Goal: Navigation & Orientation: Find specific page/section

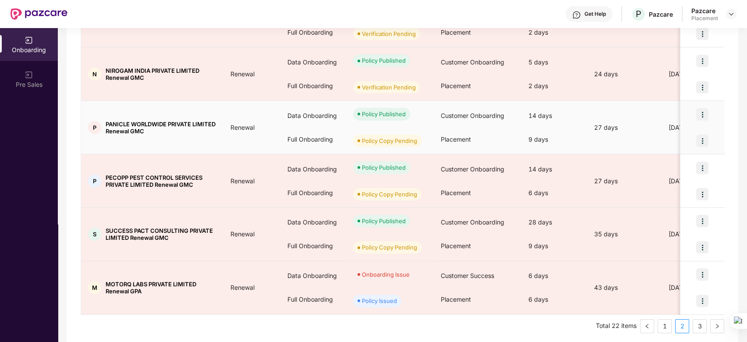
scroll to position [392, 0]
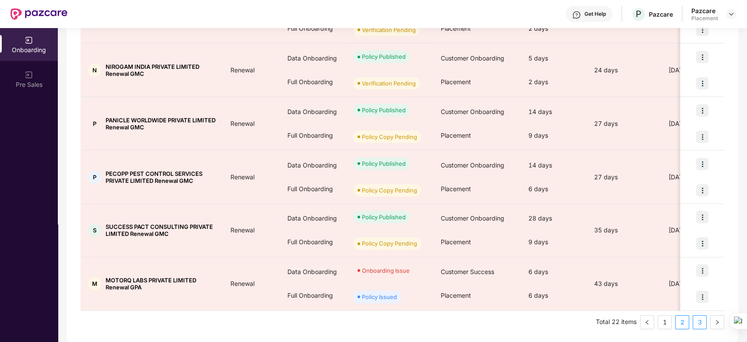
click at [696, 320] on link "3" at bounding box center [699, 321] width 13 height 13
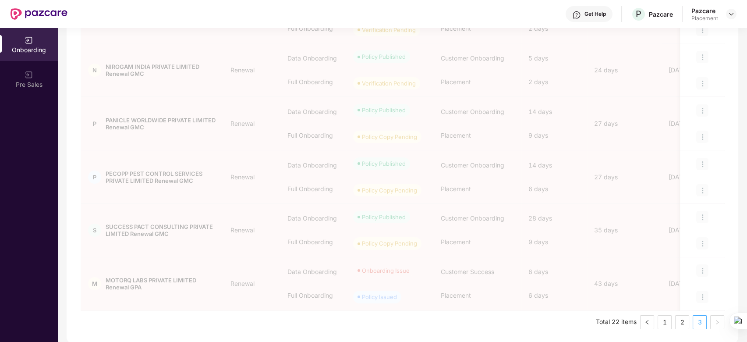
scroll to position [0, 0]
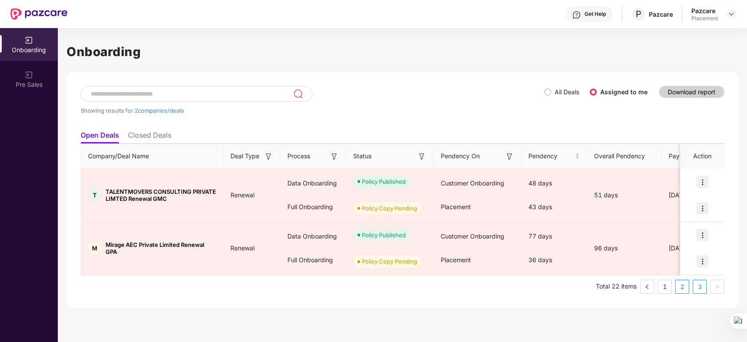
click at [683, 287] on link "2" at bounding box center [681, 286] width 13 height 13
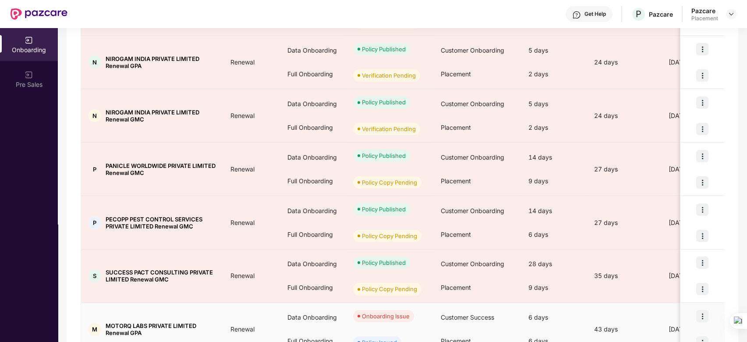
scroll to position [392, 0]
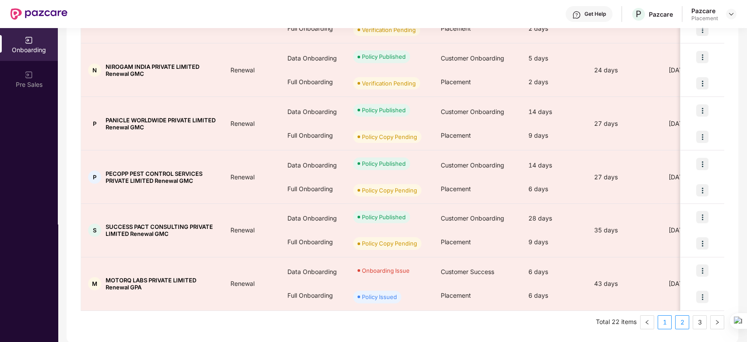
click at [663, 321] on link "1" at bounding box center [664, 321] width 13 height 13
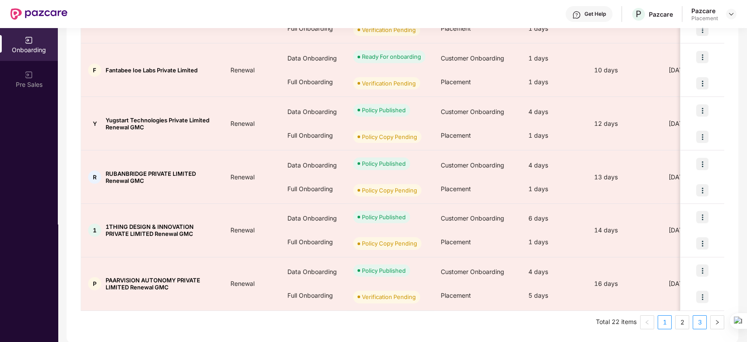
click at [699, 320] on link "3" at bounding box center [699, 321] width 13 height 13
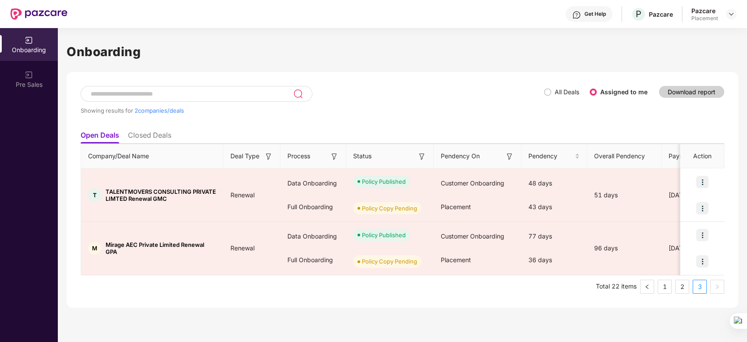
scroll to position [0, 0]
click at [683, 286] on link "2" at bounding box center [681, 286] width 13 height 13
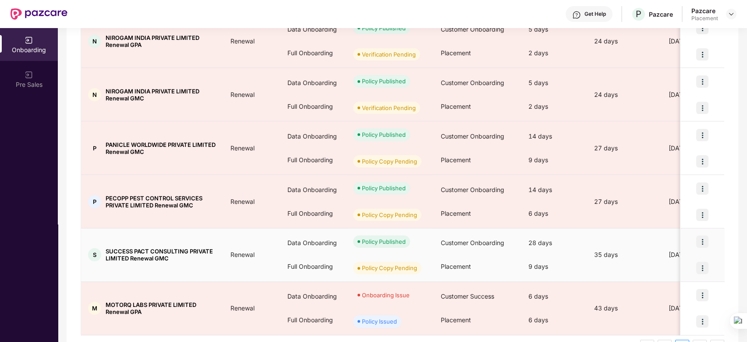
scroll to position [368, 0]
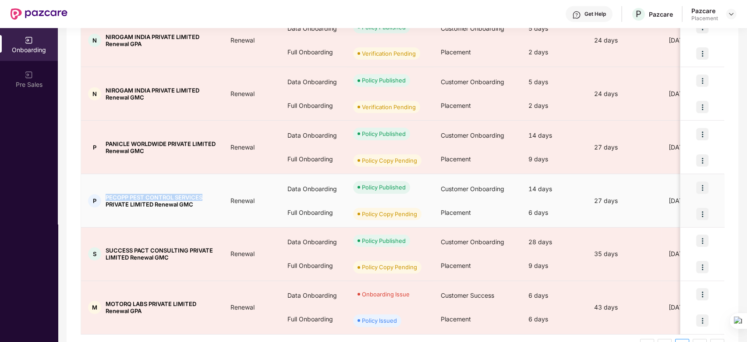
drag, startPoint x: 105, startPoint y: 192, endPoint x: 202, endPoint y: 195, distance: 97.3
click at [202, 195] on div "P PECOPP PEST CONTROL SERVICES PRIVATE LIMITED Renewal GMC" at bounding box center [152, 201] width 142 height 14
copy span "PECOPP PEST CONTROL SERVICES"
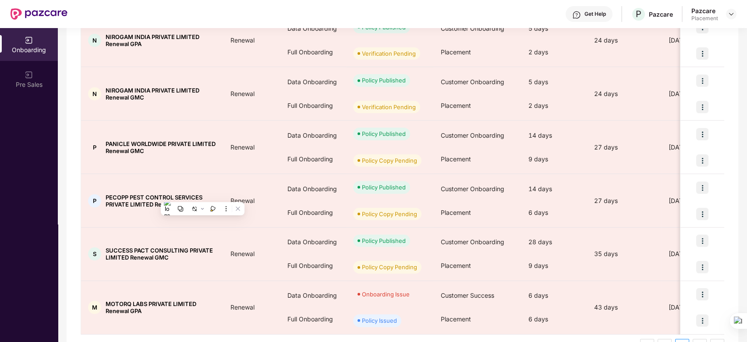
click at [68, 179] on div "Showing results for 10 companies/deals All Deals Assigned to me Download report…" at bounding box center [402, 35] width 671 height 663
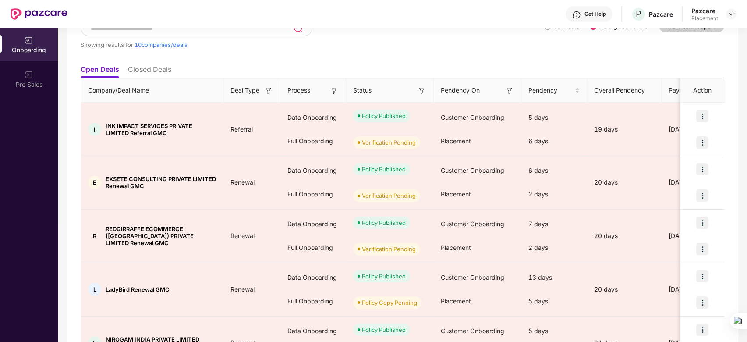
scroll to position [392, 0]
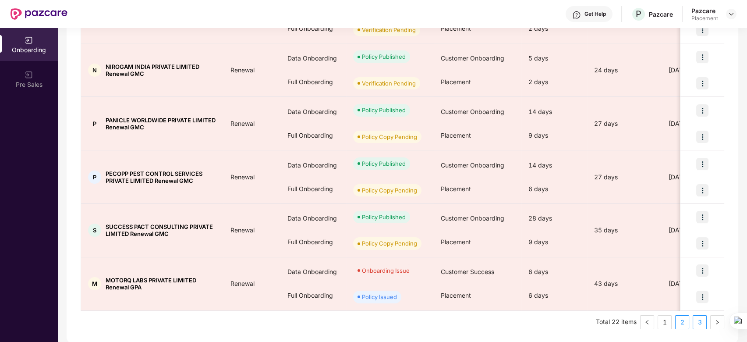
click at [699, 322] on link "3" at bounding box center [699, 321] width 13 height 13
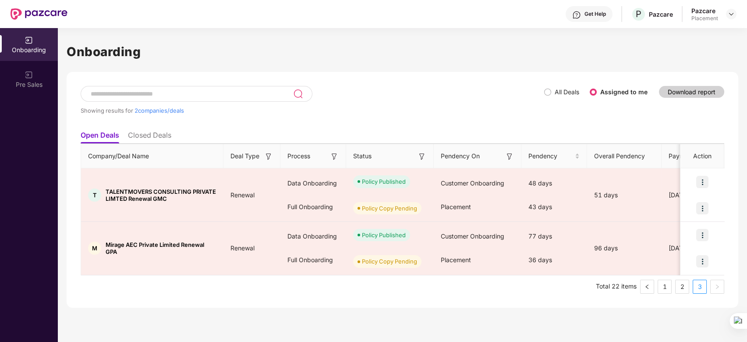
scroll to position [0, 0]
click at [681, 287] on link "2" at bounding box center [681, 286] width 13 height 13
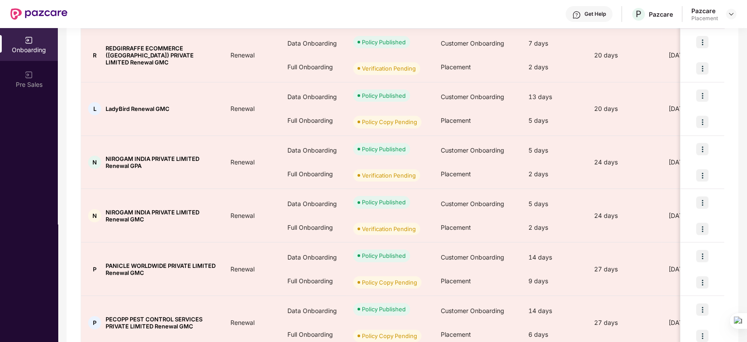
scroll to position [392, 0]
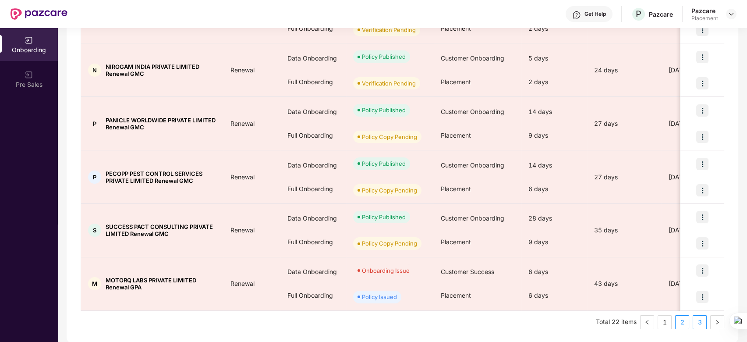
click at [699, 320] on link "3" at bounding box center [699, 321] width 13 height 13
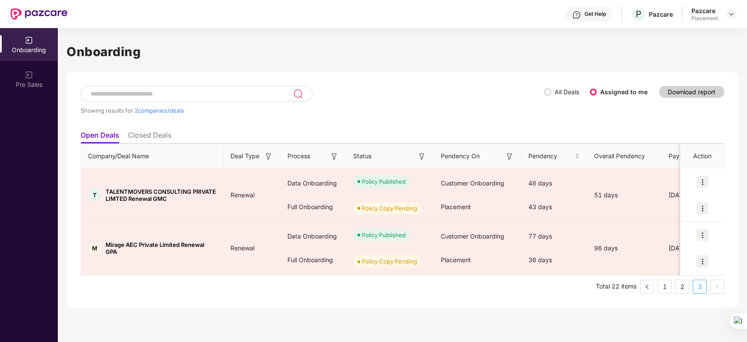
scroll to position [0, 0]
click at [681, 286] on link "2" at bounding box center [681, 286] width 13 height 13
